Goal: Information Seeking & Learning: Learn about a topic

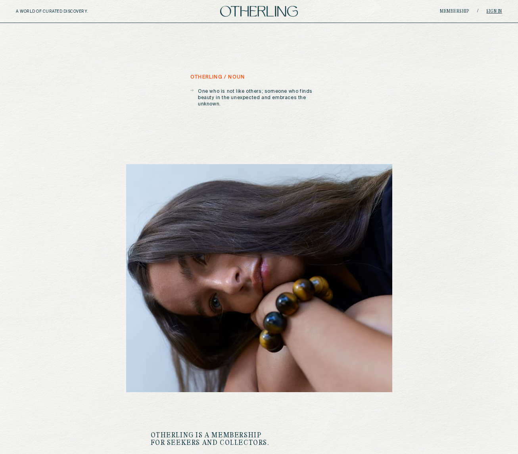
click at [492, 12] on link "Sign in" at bounding box center [495, 11] width 16 height 5
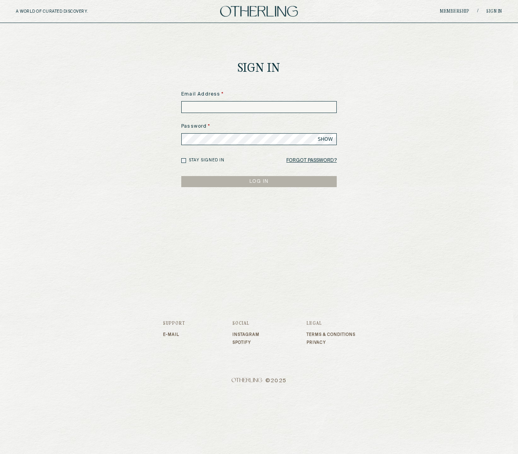
type input "**********"
click at [258, 183] on button "LOG IN" at bounding box center [259, 181] width 156 height 11
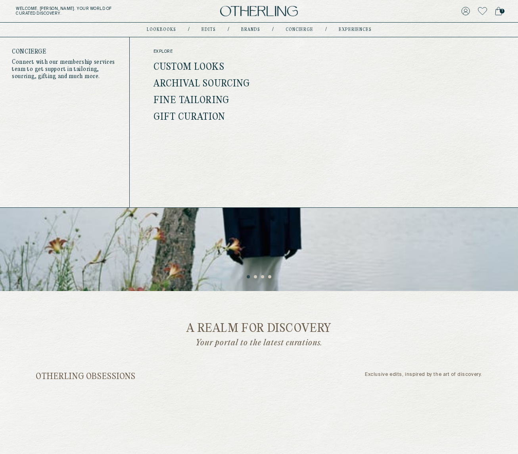
click at [290, 29] on link "concierge" at bounding box center [300, 30] width 28 height 4
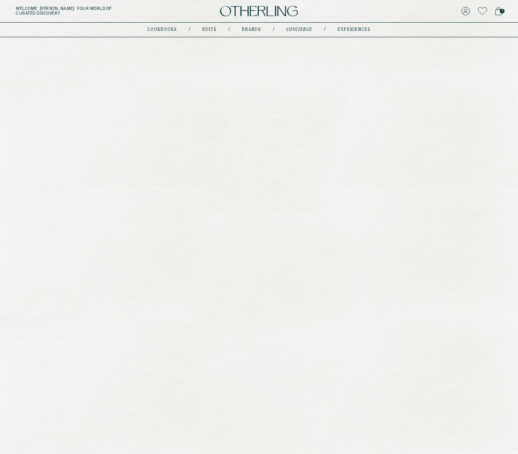
type input "********"
type input "**********"
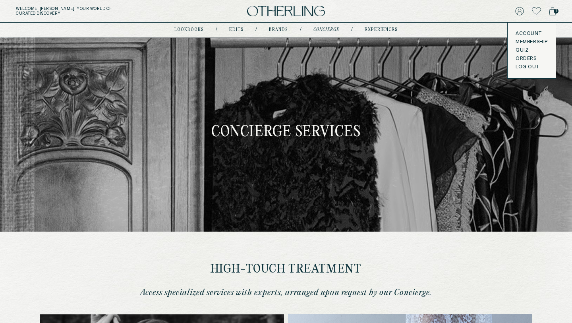
click at [518, 12] on span "1" at bounding box center [555, 11] width 5 height 5
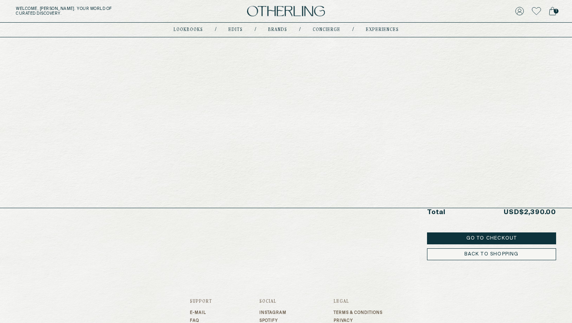
click at [325, 28] on link "concierge" at bounding box center [326, 30] width 28 height 4
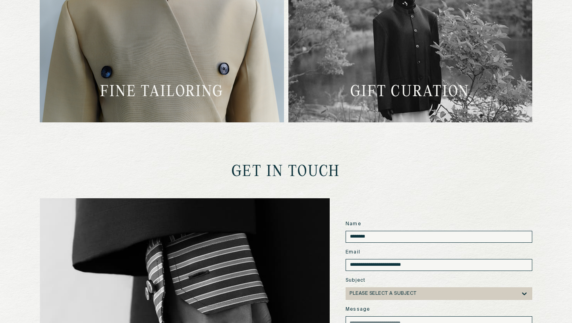
scroll to position [687, 0]
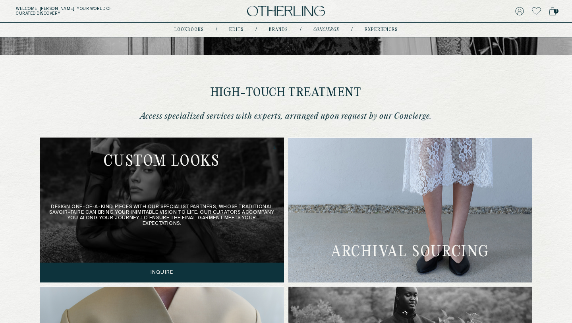
click at [184, 212] on div "Design one-of-a-kind pieces with our specialist partners, whose traditional sav…" at bounding box center [162, 209] width 244 height 145
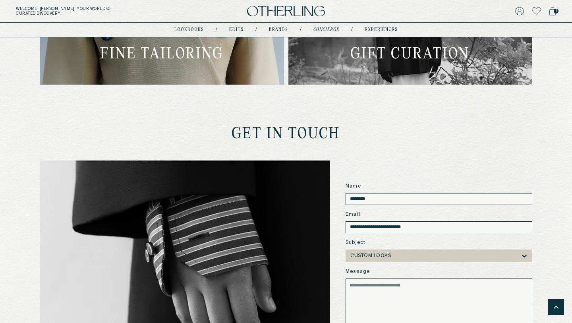
scroll to position [370, 0]
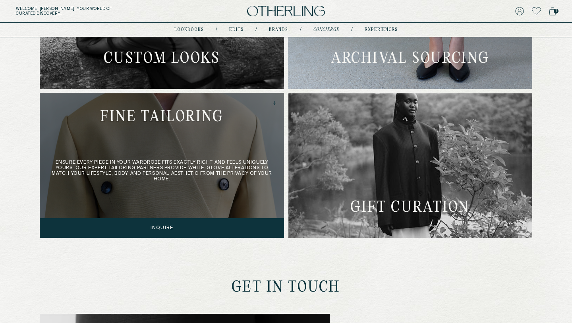
click at [191, 175] on div "Ensure every piece in your wardrobe fits exactly right and feels uniquely yours…" at bounding box center [162, 165] width 244 height 145
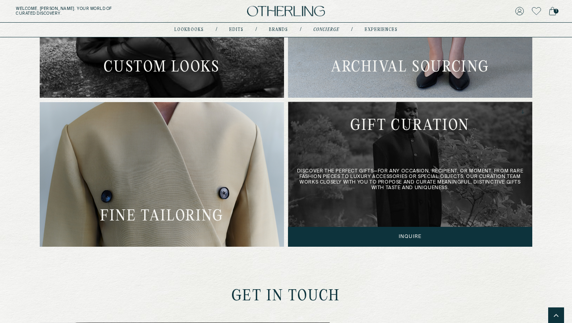
click at [386, 152] on div "Discover the perfect gifts—for any occasion, recipient, or moment. From rare fa…" at bounding box center [410, 174] width 244 height 145
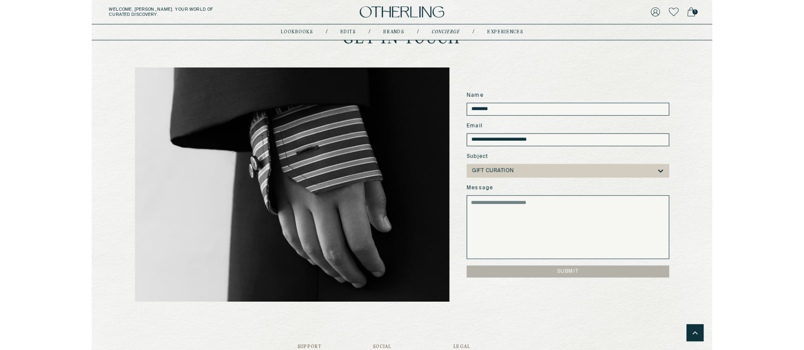
scroll to position [626, 0]
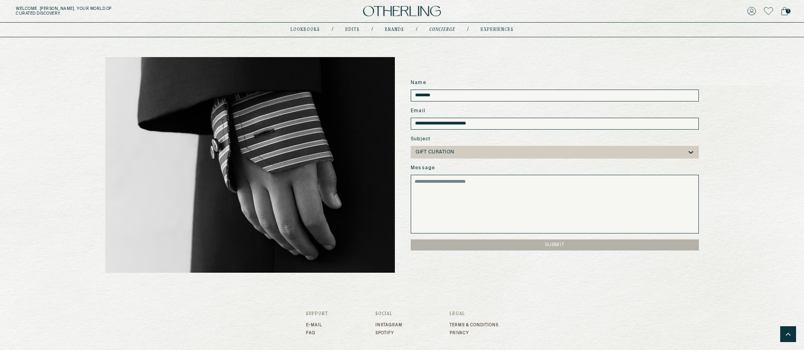
click at [421, 6] on img at bounding box center [402, 11] width 78 height 11
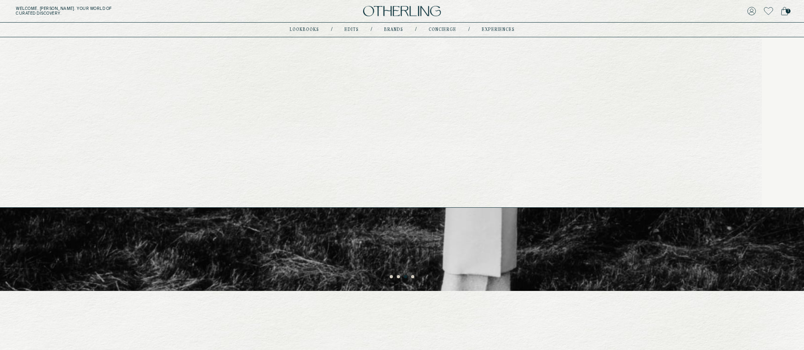
click at [309, 28] on link "lookbooks" at bounding box center [304, 30] width 29 height 4
